Goal: Communication & Community: Connect with others

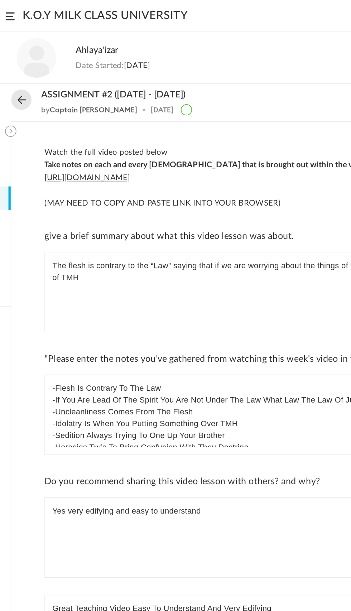
click at [6, 84] on button at bounding box center [6, 83] width 7 height 7
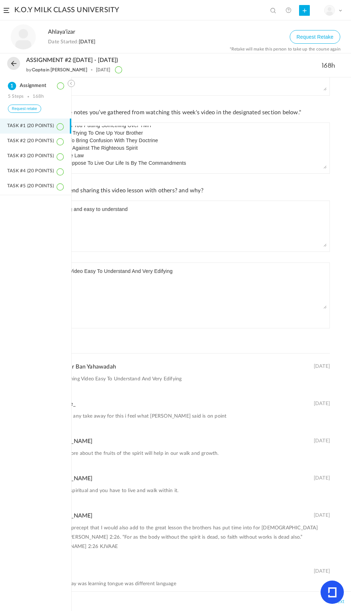
scroll to position [107, 0]
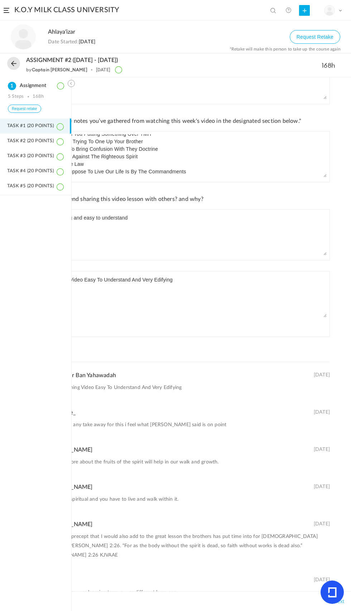
click at [72, 84] on button at bounding box center [71, 83] width 7 height 7
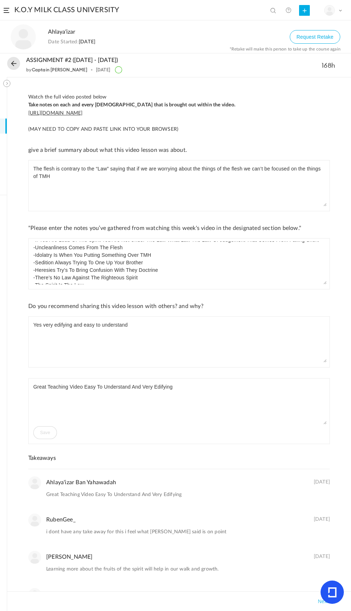
scroll to position [0, 0]
click at [6, 10] on span at bounding box center [7, 10] width 6 height 5
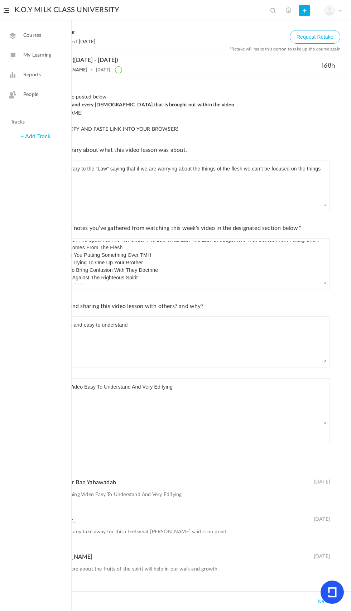
click at [53, 96] on link "People" at bounding box center [35, 95] width 71 height 18
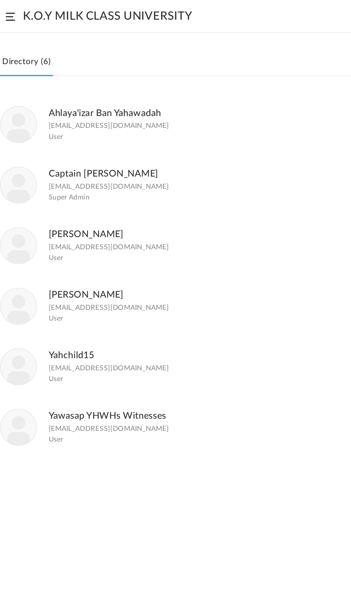
click at [106, 79] on div "Ahlaya'izar Ban Yahawadah [EMAIL_ADDRESS][DOMAIN_NAME] User" at bounding box center [148, 77] width 297 height 23
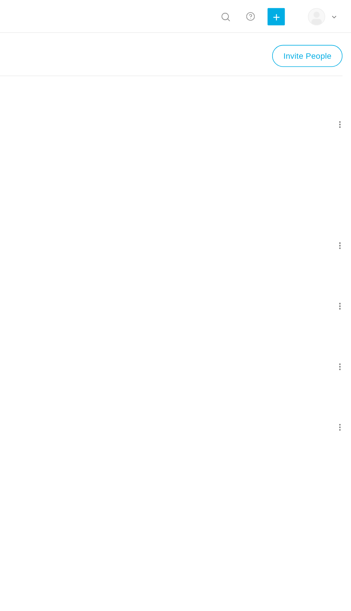
click at [342, 79] on span at bounding box center [344, 77] width 7 height 7
click at [271, 157] on div "[PERSON_NAME] [EMAIL_ADDRESS][DOMAIN_NAME] User" at bounding box center [148, 152] width 297 height 23
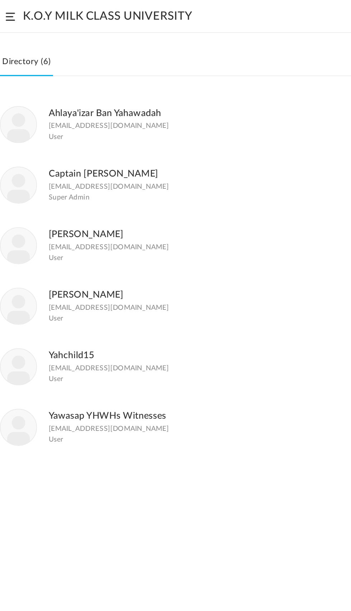
click at [92, 72] on link "Ahlaya'izar Ban Yahawadah" at bounding box center [65, 70] width 70 height 6
